Goal: Task Accomplishment & Management: Use online tool/utility

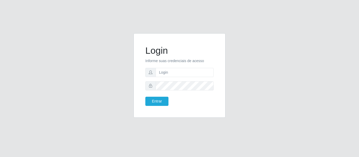
click at [163, 74] on input "text" at bounding box center [185, 72] width 58 height 9
type input "[PERSON_NAME][EMAIL_ADDRESS][DOMAIN_NAME]"
click at [145, 97] on button "Entrar" at bounding box center [156, 101] width 23 height 9
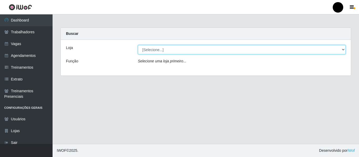
click at [343, 50] on select "[Selecione...] SuperFácil Atacado - Emaús SuperFácil Atacado - Rodoviária Super…" at bounding box center [242, 49] width 208 height 9
select select "408"
click at [138, 45] on select "[Selecione...] SuperFácil Atacado - Emaús SuperFácil Atacado - Rodoviária Super…" at bounding box center [242, 49] width 208 height 9
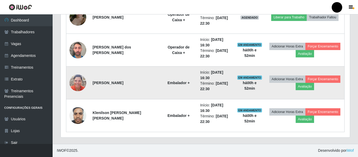
scroll to position [269, 0]
